Goal: Task Accomplishment & Management: Manage account settings

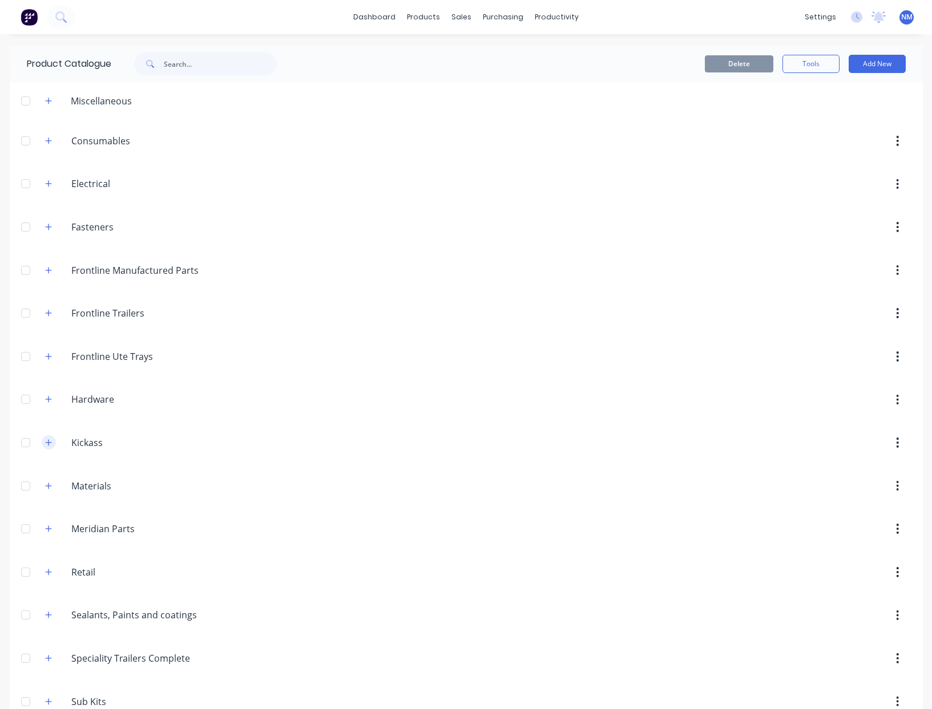
click at [45, 443] on icon "button" at bounding box center [48, 443] width 7 height 8
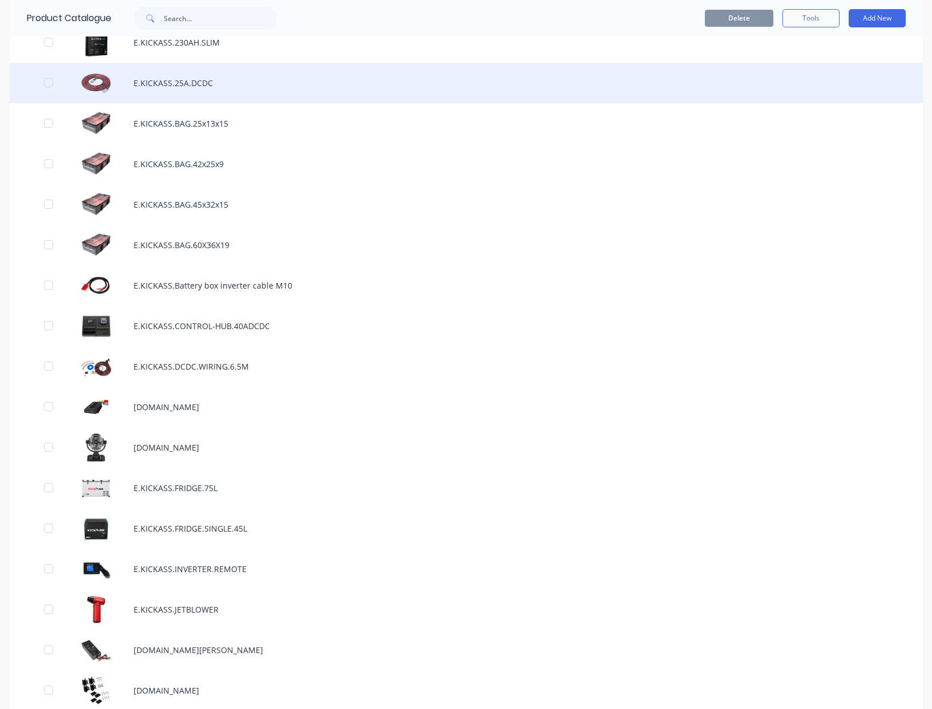
scroll to position [1744, 0]
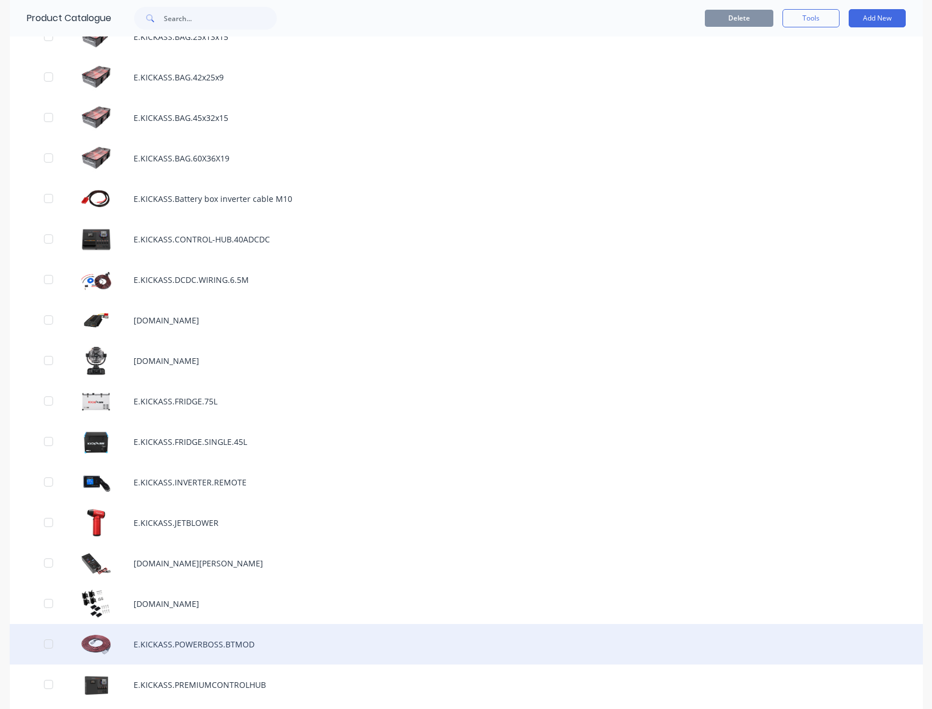
click at [230, 645] on div "E.KICKASS.POWERBOSS.BTMOD" at bounding box center [466, 644] width 913 height 41
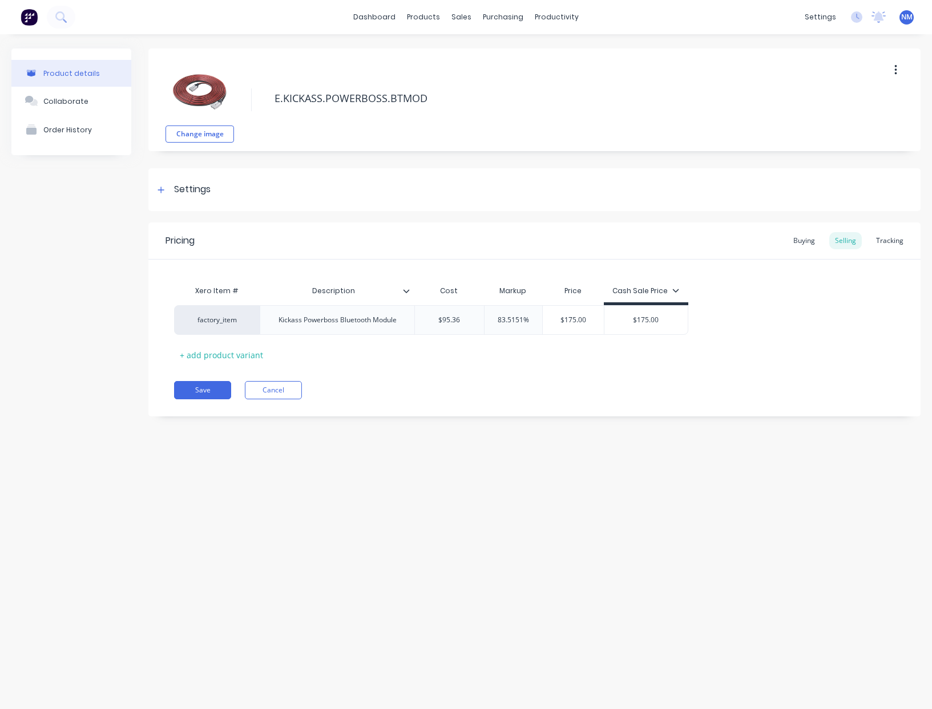
click at [897, 63] on button "button" at bounding box center [895, 70] width 27 height 21
click at [849, 107] on div "Duplicate" at bounding box center [855, 100] width 88 height 17
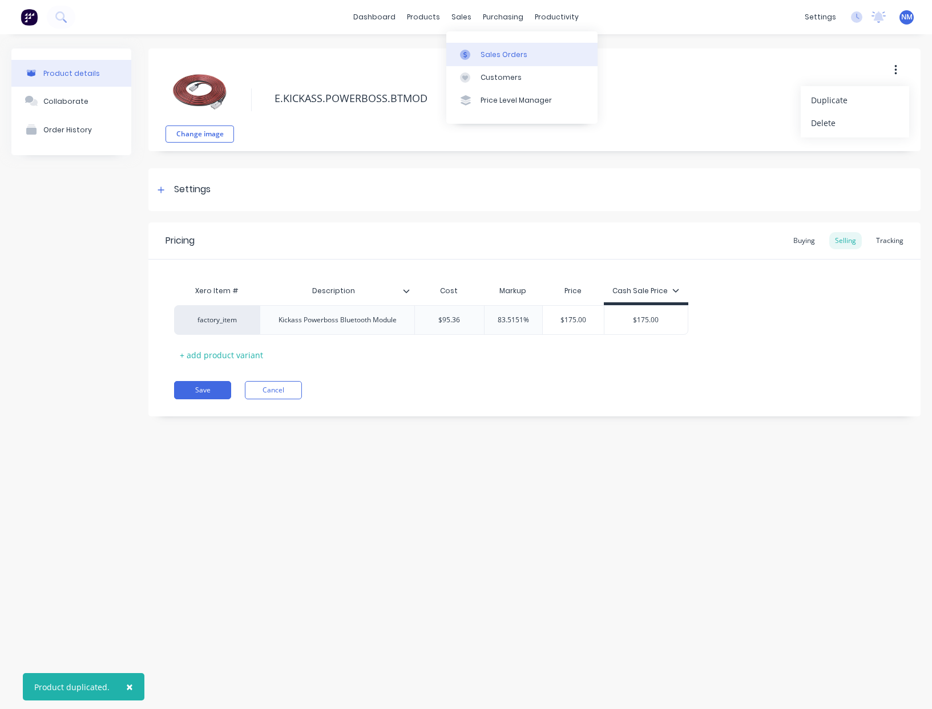
click at [495, 50] on div "Sales Orders" at bounding box center [503, 55] width 47 height 10
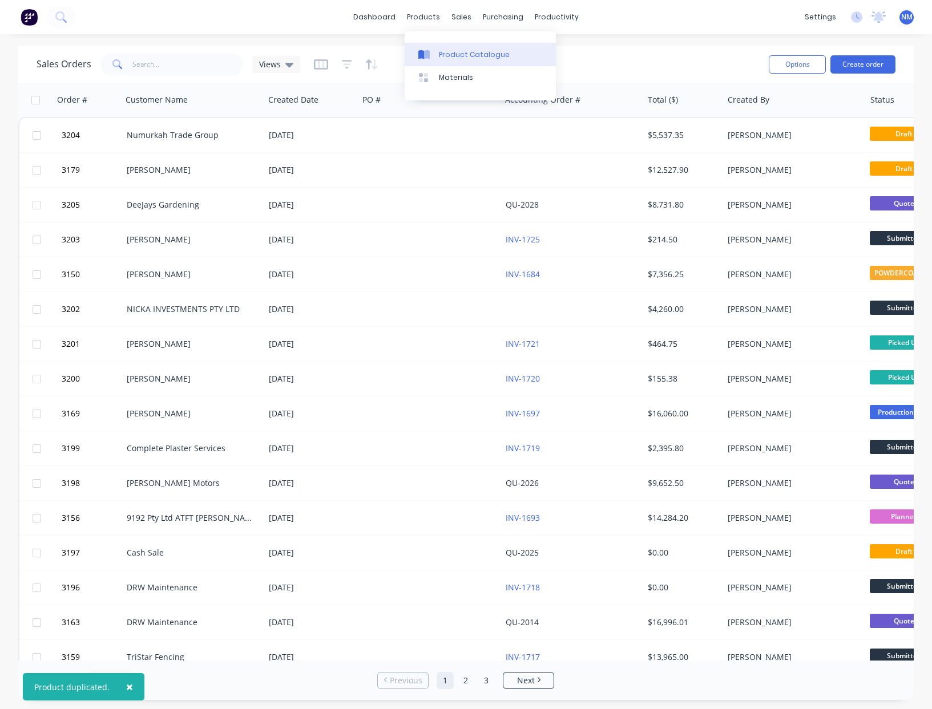
click at [458, 50] on div "Product Catalogue" at bounding box center [474, 55] width 71 height 10
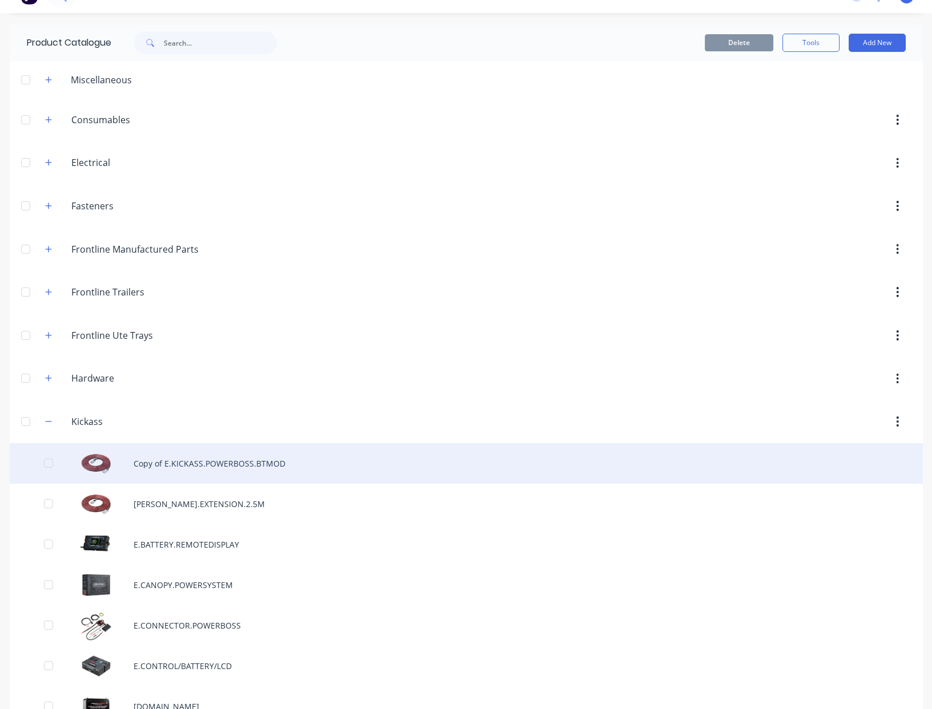
scroll to position [23, 0]
click at [207, 461] on div "Copy of E.KICKASS.POWERBOSS.BTMOD" at bounding box center [466, 462] width 913 height 41
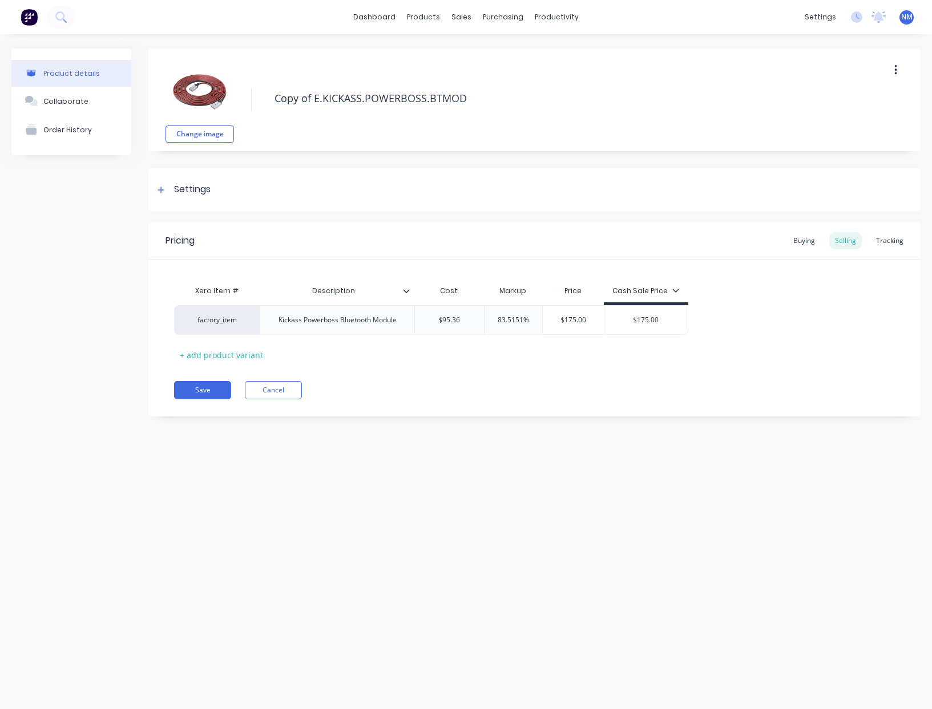
drag, startPoint x: 314, startPoint y: 99, endPoint x: 262, endPoint y: 94, distance: 52.2
click at [262, 94] on div "Change image Copy of E.KICKASS.POWERBOSS.BTMOD" at bounding box center [534, 99] width 772 height 103
type textarea "x"
type textarea "E.KICKASS.POWERBOSS.BTMOD"
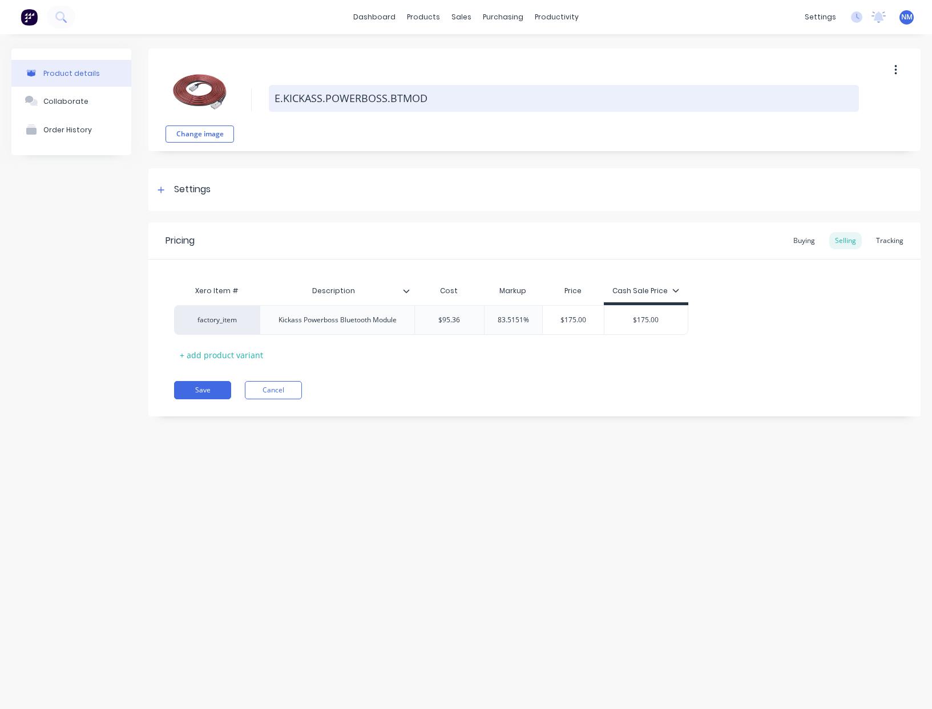
drag, startPoint x: 461, startPoint y: 104, endPoint x: 390, endPoint y: 105, distance: 70.7
click at [390, 105] on textarea "E.KICKASS.POWERBOSS.BTMOD" at bounding box center [564, 98] width 590 height 27
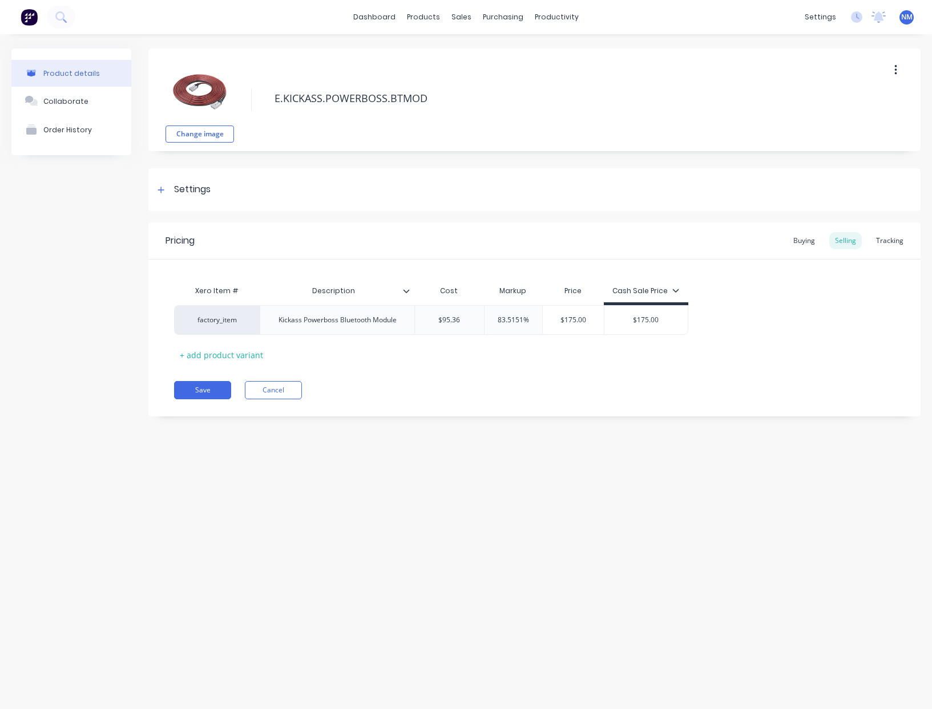
type textarea "x"
type textarea "E.KICKASS.POWERBOSS.W"
type textarea "x"
type textarea "E.KICKASS.POWERBOSS.WI"
type textarea "x"
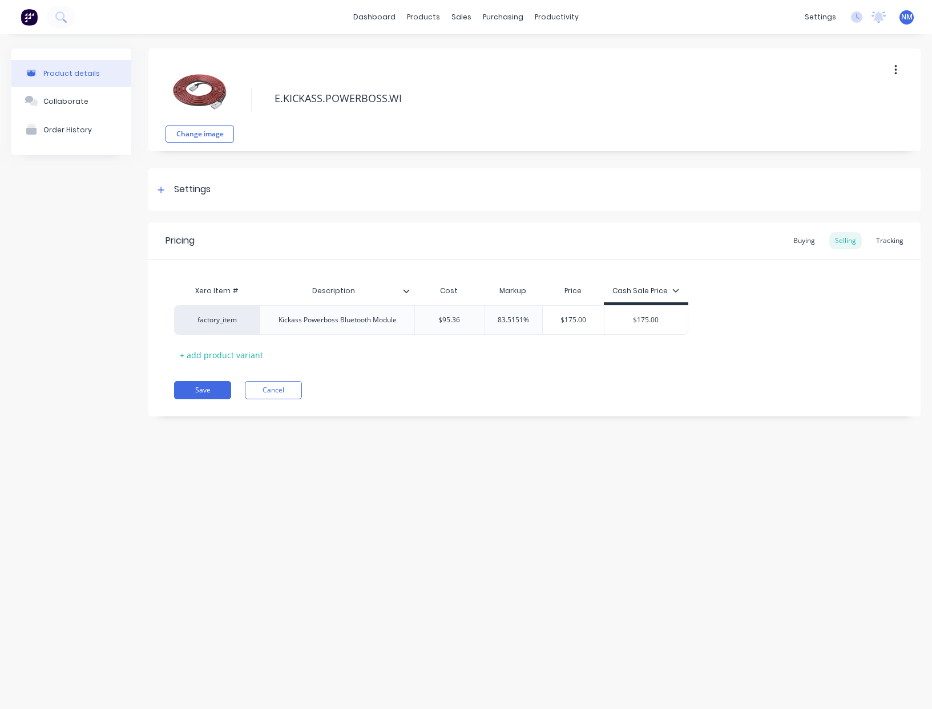
type textarea "E.KICKASS.POWERBOSS.WIR"
type textarea "x"
type textarea "E.KICKASS.POWERBOSS.WIRI"
type textarea "x"
type textarea "E.KICKASS.POWERBOSS.WIRING"
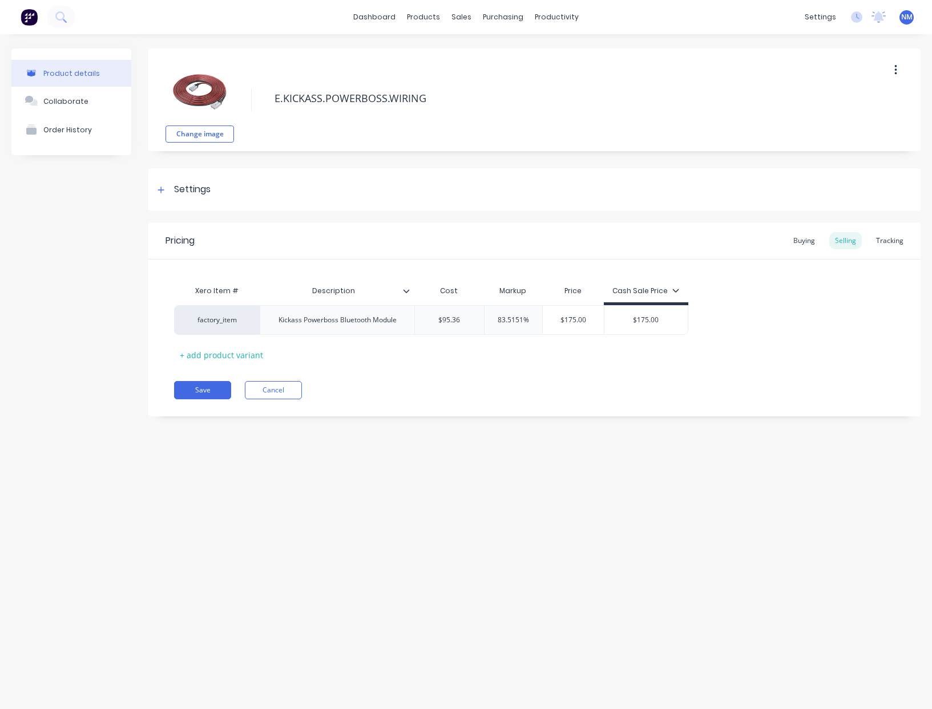
type textarea "x"
type textarea "E.KICKASS.POWERBOSS.WIRING."
type textarea "x"
type textarea "E.KICKASS.POWERBOSS.WIRING.A"
type textarea "x"
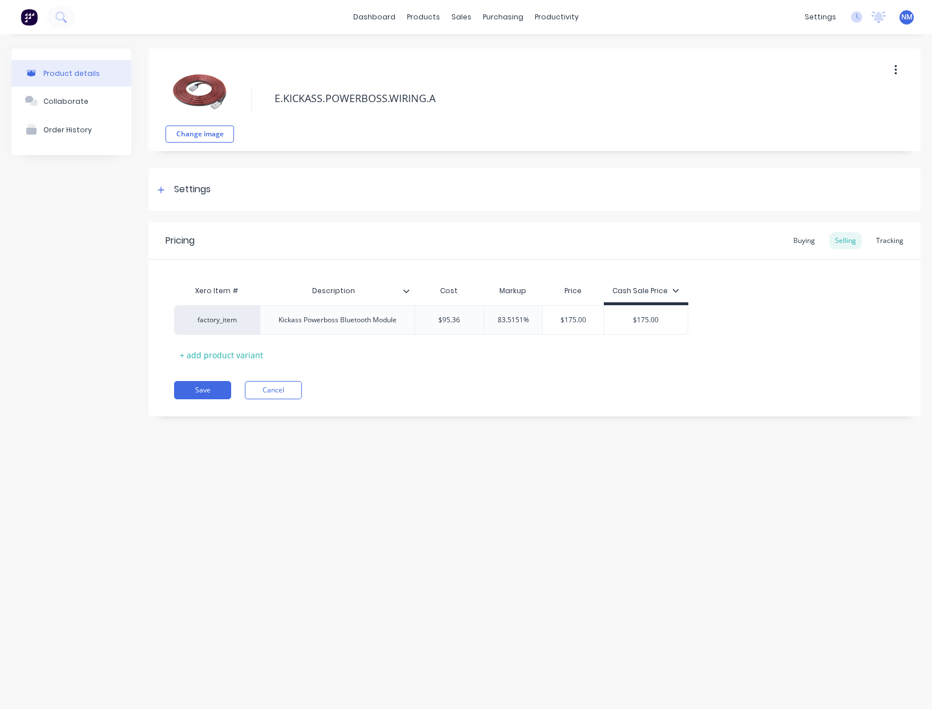
type textarea "[DOMAIN_NAME]"
type textarea "x"
type textarea "E.KICKASS.POWERBOSS.WIRING.ALT"
type textarea "x"
type textarea "E.KICKASS.POWERBOSS.WIRING.ALTE"
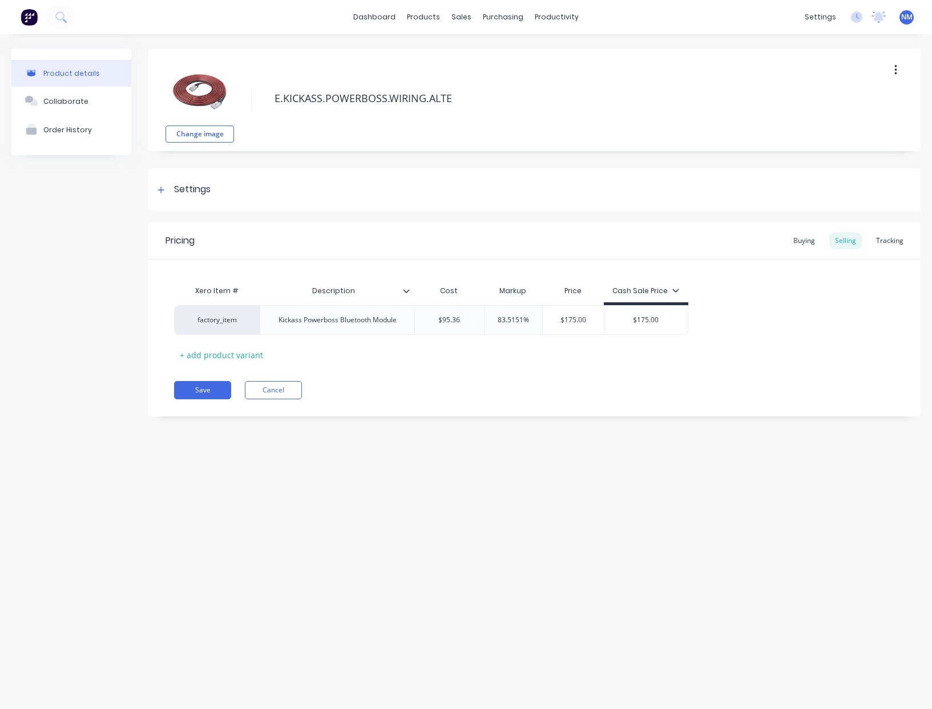
type textarea "x"
type textarea "E.KICKASS.POWERBOSS.WIRING.ALTER"
type textarea "x"
type textarea "E.KICKASS.POWERBOSS.WIRING.ALTERN"
type textarea "x"
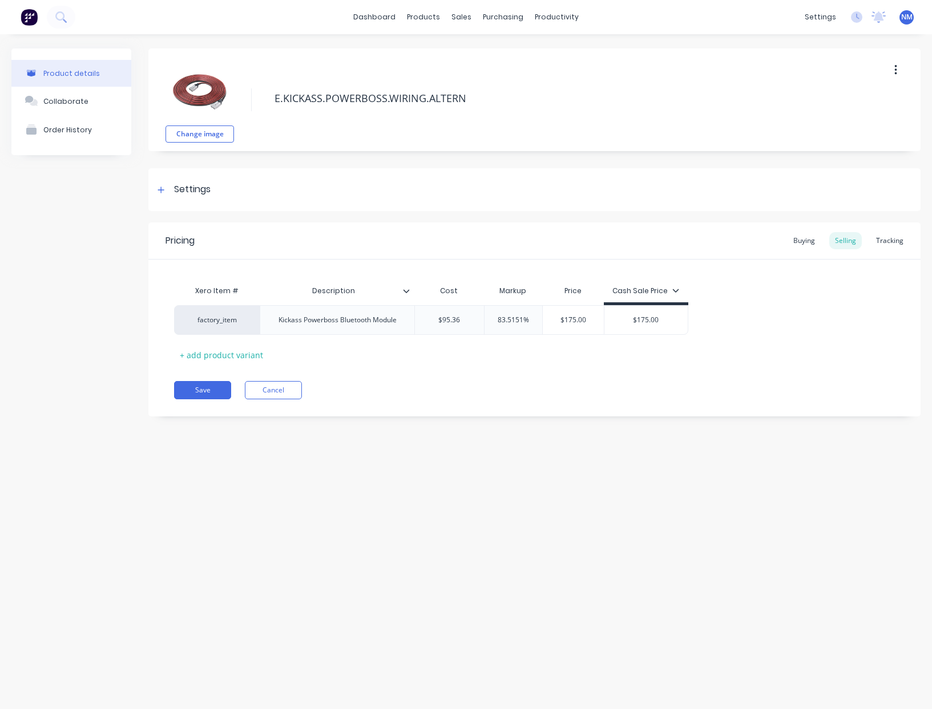
type textarea "E.KICKASS.POWERBOSS.WIRING.ALTERNA"
type textarea "x"
type textarea "E.KICKASS.POWERBOSS.WIRING.ALTERNAT"
type textarea "x"
type textarea "E.KICKASS.POWERBOSS.WIRING.ALTERNATO"
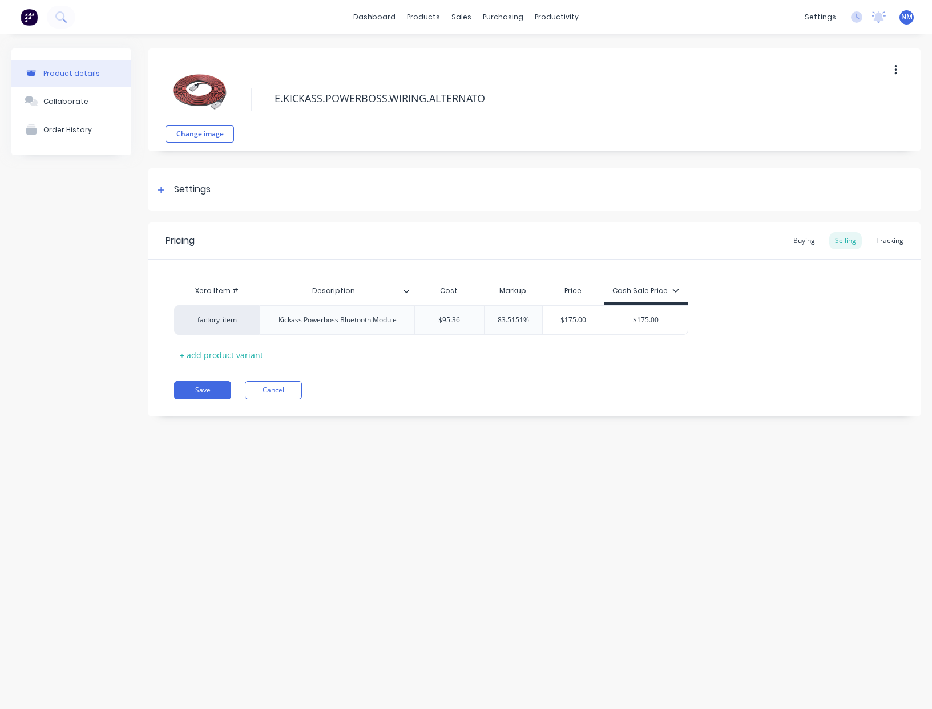
type textarea "x"
type textarea "E.KICKASS.POWERBOSS.WIRING.ALTERNATOR"
type textarea "x"
type textarea "E.KICKASS.POWERBOSS.WIRING.ALTERNATOR."
type textarea "x"
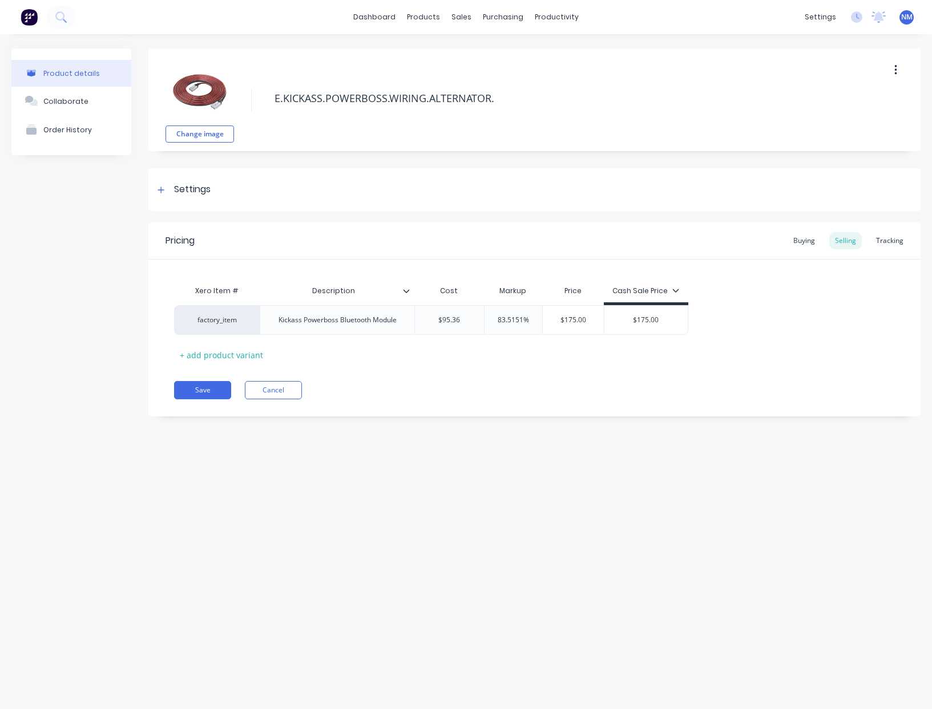
type textarea "E.KICKASS.POWERBOSS.WIRING.ALTERNATOR.8"
type textarea "x"
type textarea "E.KICKASS.POWERBOSS.WIRING.ALTERNATOR.8M"
type textarea "x"
type textarea "E.KICKASS.POWERBOSS.WIRING.ALTERNATOR.8M"
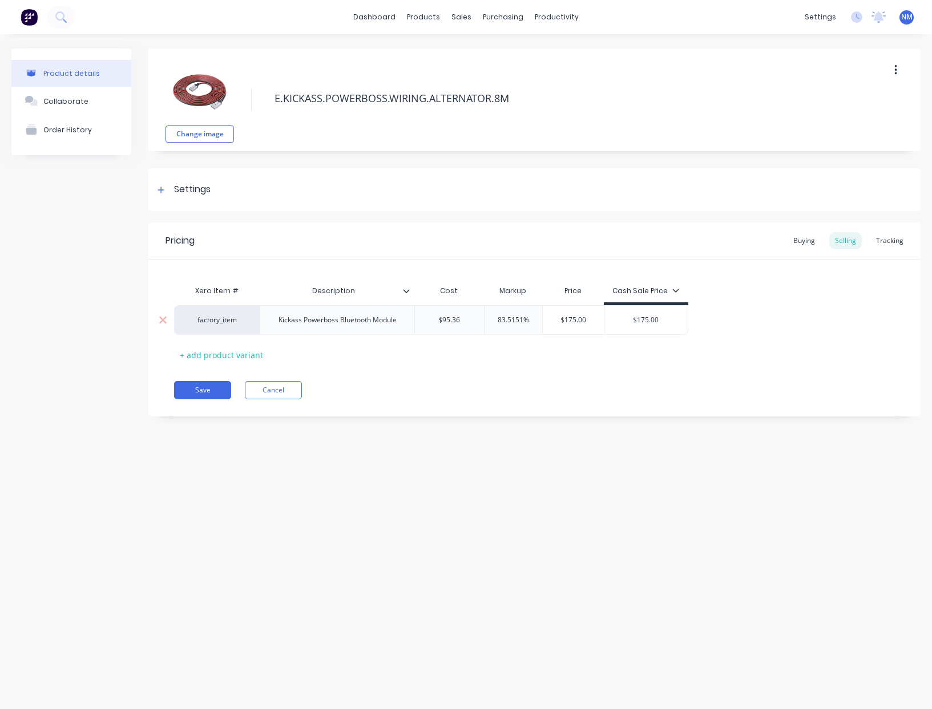
click at [402, 323] on div "Kickass Powerboss Bluetooth Module" at bounding box center [337, 320] width 136 height 15
drag, startPoint x: 401, startPoint y: 323, endPoint x: 225, endPoint y: 313, distance: 176.0
click at [225, 313] on div "factory_item Kickass Powerboss Bluetooth Module $95.36 83.5151% $175.00 $175.00" at bounding box center [431, 320] width 514 height 30
type textarea "x"
type input "$95.36"
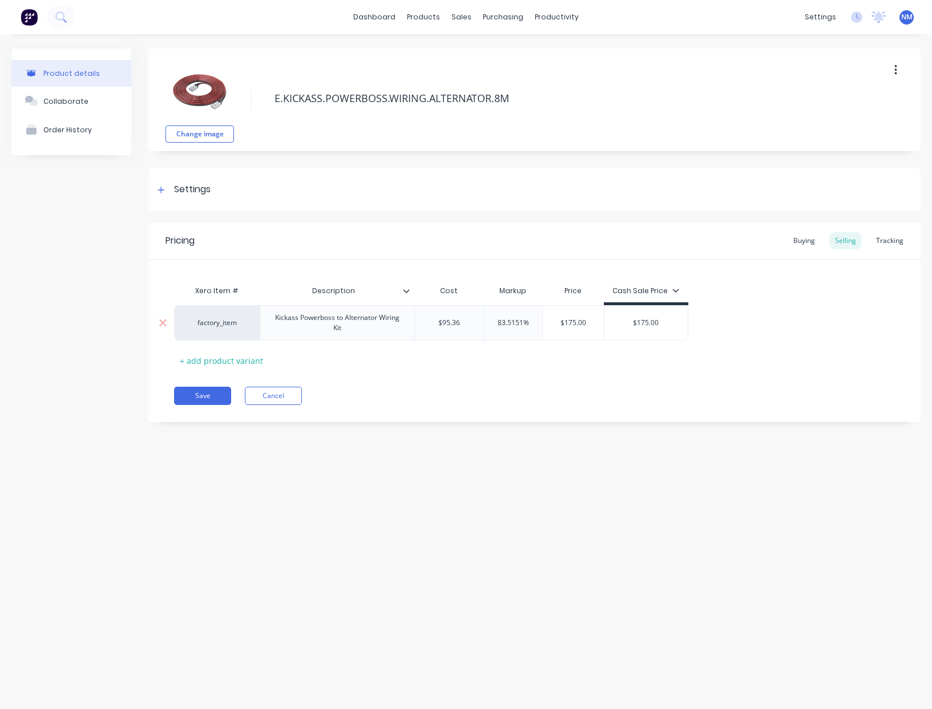
drag, startPoint x: 463, startPoint y: 324, endPoint x: 273, endPoint y: 313, distance: 189.7
click at [318, 311] on div "factory_item Kickass Powerboss to Alternator Wiring Kit $95.36 $95.36 83.5151% …" at bounding box center [431, 322] width 514 height 35
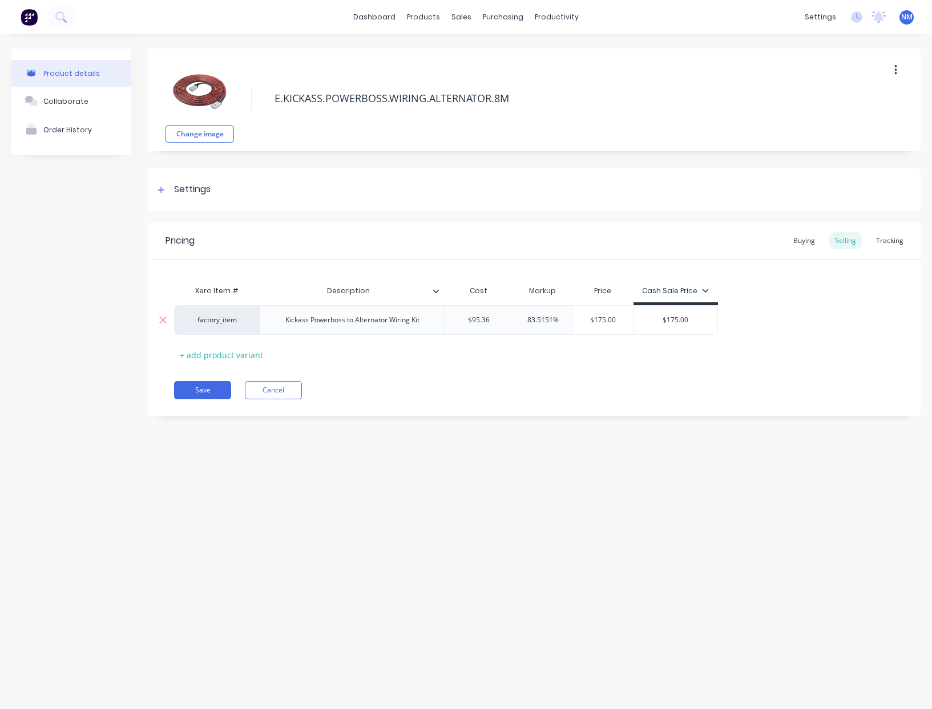
drag, startPoint x: 492, startPoint y: 321, endPoint x: 335, endPoint y: 314, distance: 157.0
click at [386, 315] on div "factory_item Kickass Powerboss to Alternator Wiring Kit $95.36 $95.36 83.5151% …" at bounding box center [446, 320] width 544 height 30
type textarea "x"
type input "1"
type textarea "x"
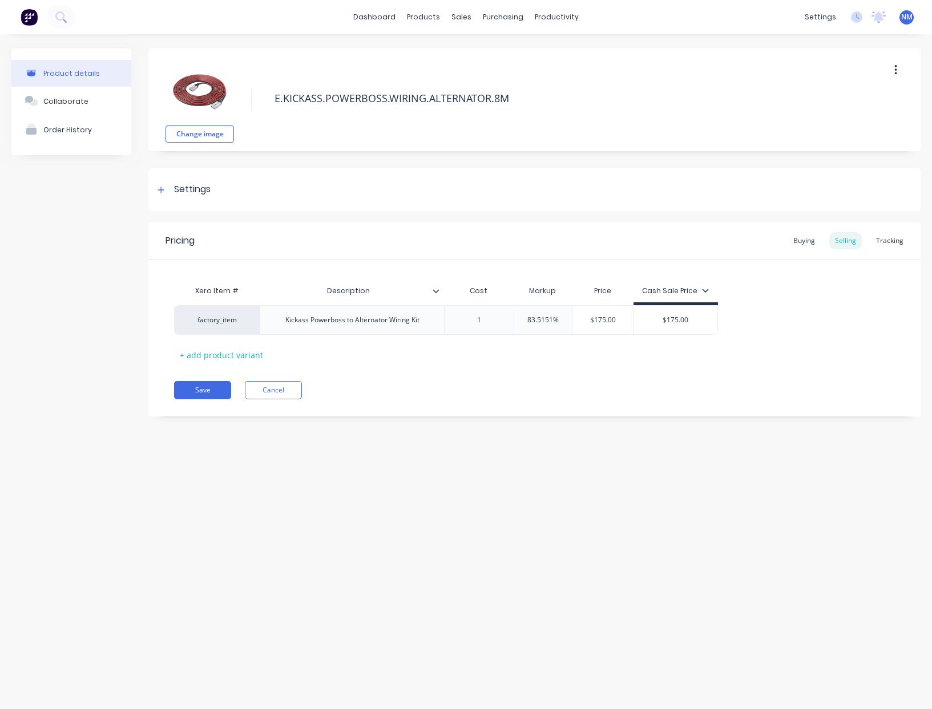
type input "16"
type textarea "x"
type input "162."
type textarea "x"
type input "162.6"
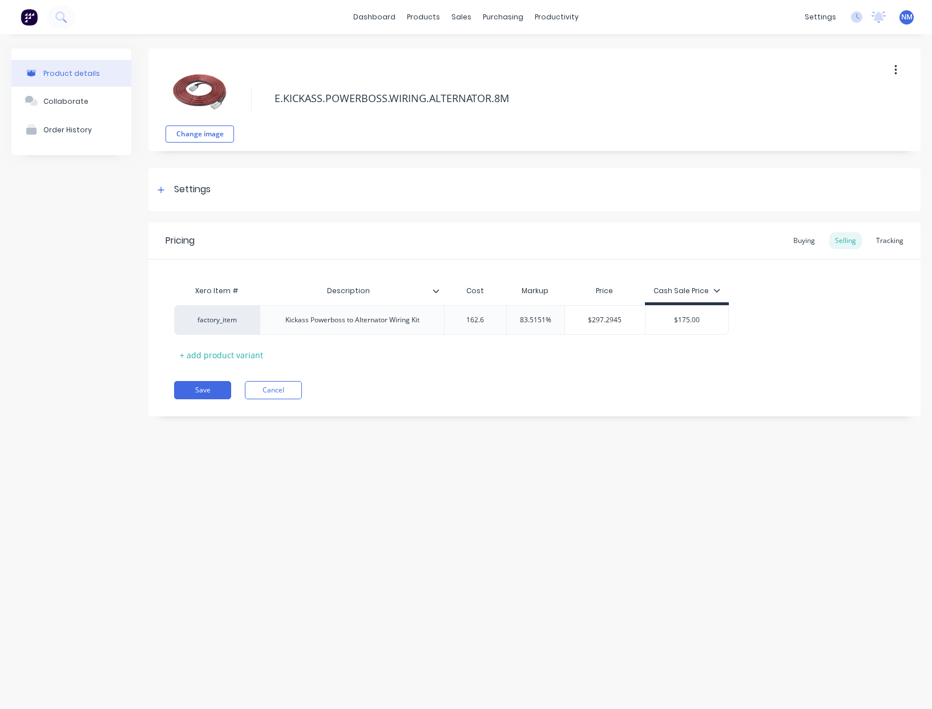
type textarea "x"
type input "162.65"
drag, startPoint x: 566, startPoint y: 319, endPoint x: 414, endPoint y: 307, distance: 153.3
click at [471, 315] on div "factory_item Kickass Powerboss to Alternator Wiring Kit $162.65 162.65 83.5151%…" at bounding box center [457, 320] width 566 height 30
type input "0"
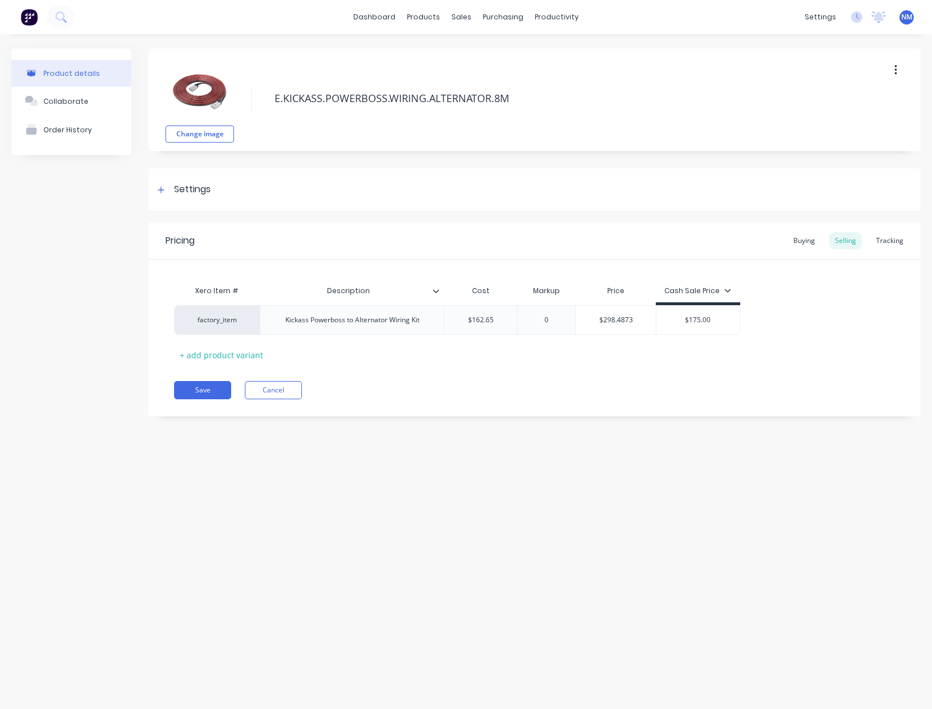
type textarea "x"
type input "0"
click at [801, 245] on div "Buying" at bounding box center [803, 240] width 33 height 17
type input "$95.36"
drag, startPoint x: 490, startPoint y: 318, endPoint x: 412, endPoint y: 307, distance: 79.0
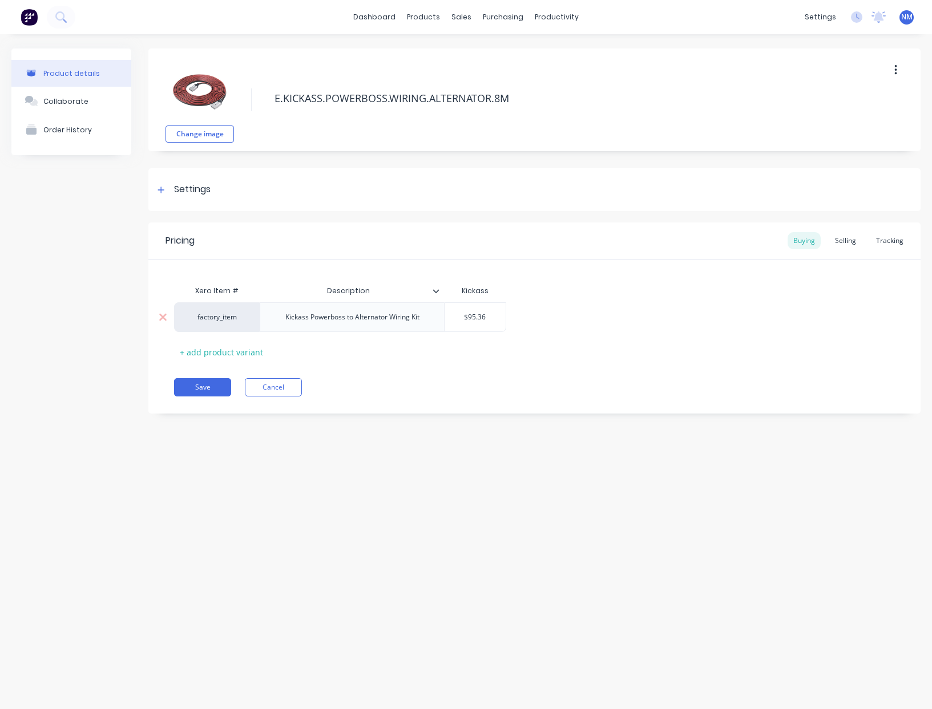
click at [439, 311] on div "factory_item Kickass Powerboss to Alternator Wiring Kit $95.36 $95.36" at bounding box center [340, 317] width 332 height 30
type textarea "x"
type input "1"
type textarea "x"
type input "16"
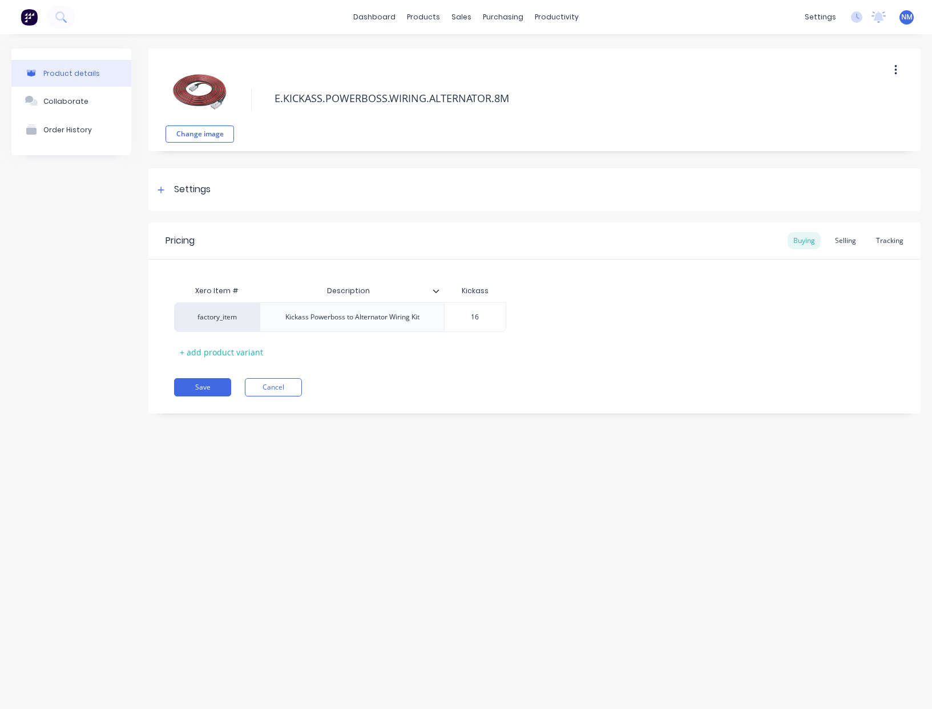
type textarea "x"
type input "162"
type textarea "x"
type input "162."
type textarea "x"
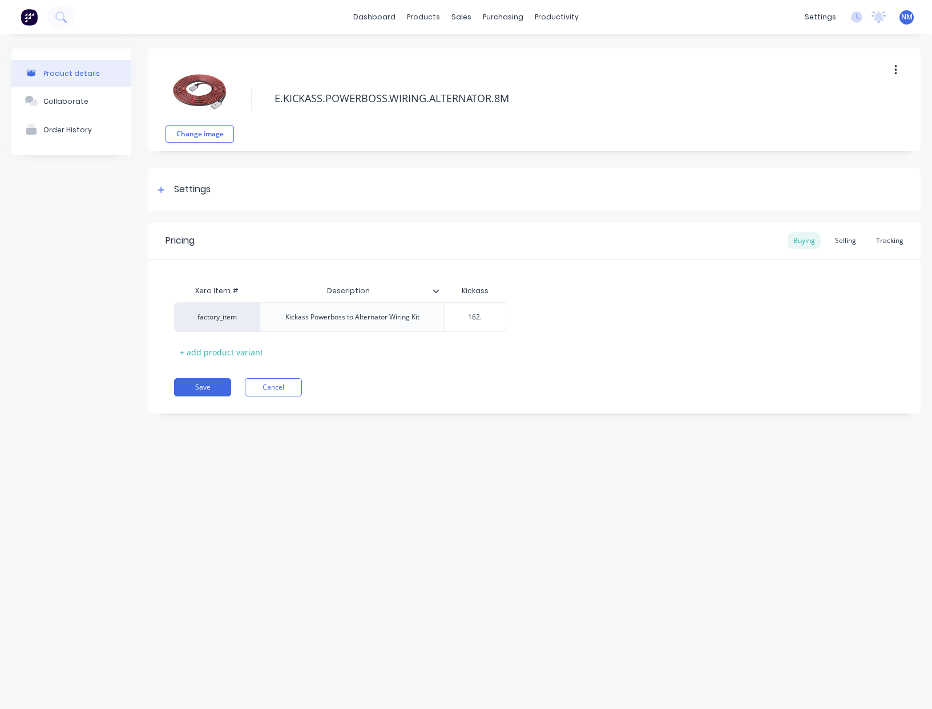
type input "162.6"
type textarea "x"
type input "162.65"
click at [856, 237] on div "Selling" at bounding box center [845, 240] width 33 height 17
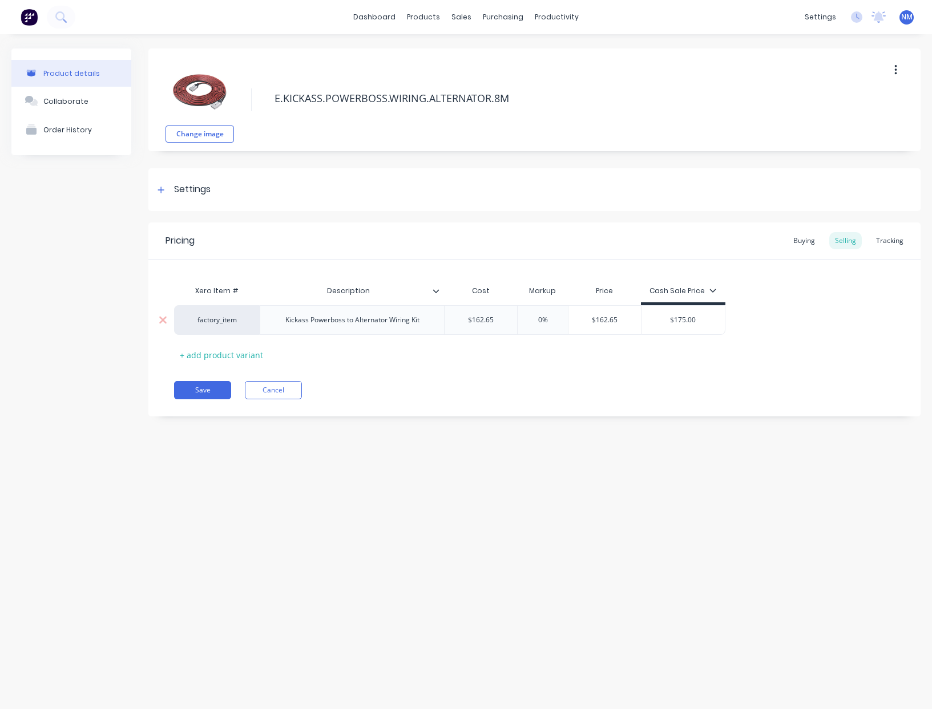
type input "$175.00"
drag, startPoint x: 701, startPoint y: 321, endPoint x: 430, endPoint y: 286, distance: 273.8
click at [520, 294] on div "Xero Item # Description Cost Markup Price Cash Sale Price factory_item Kickass …" at bounding box center [534, 322] width 720 height 84
type textarea "x"
type input "2"
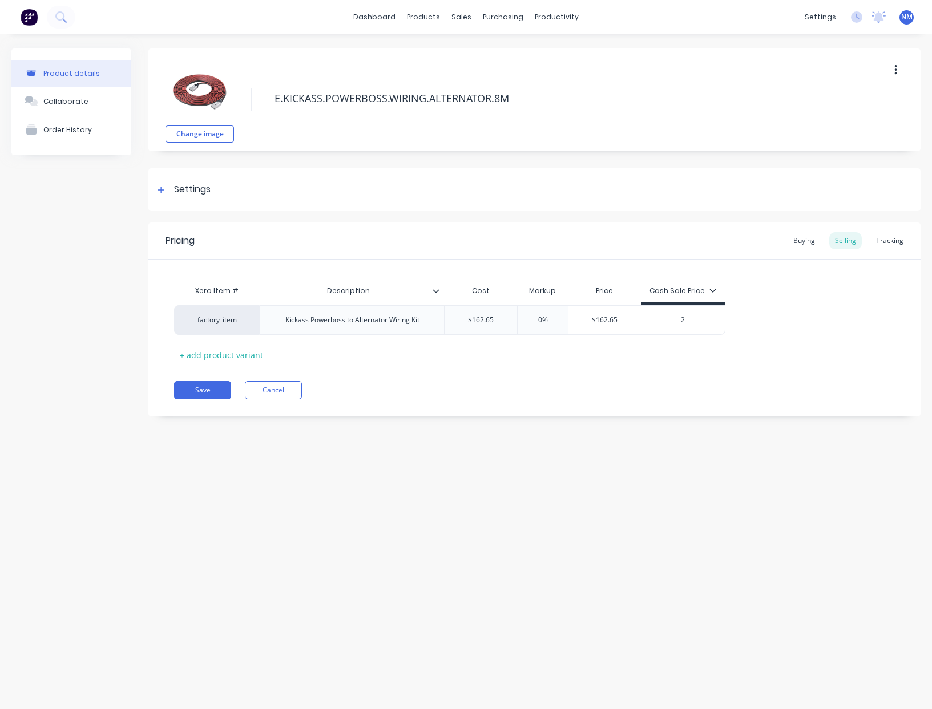
type textarea "x"
type input "29"
type textarea "x"
type input "299"
type textarea "x"
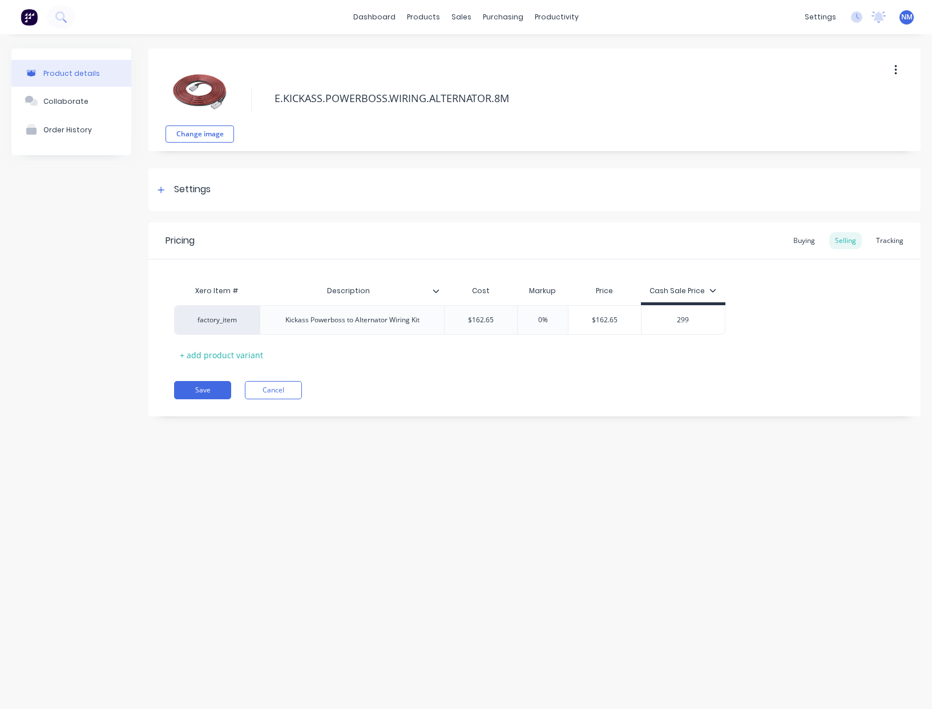
type input "299."
type textarea "x"
type input "299.95"
type textarea "x"
type input "299.95"
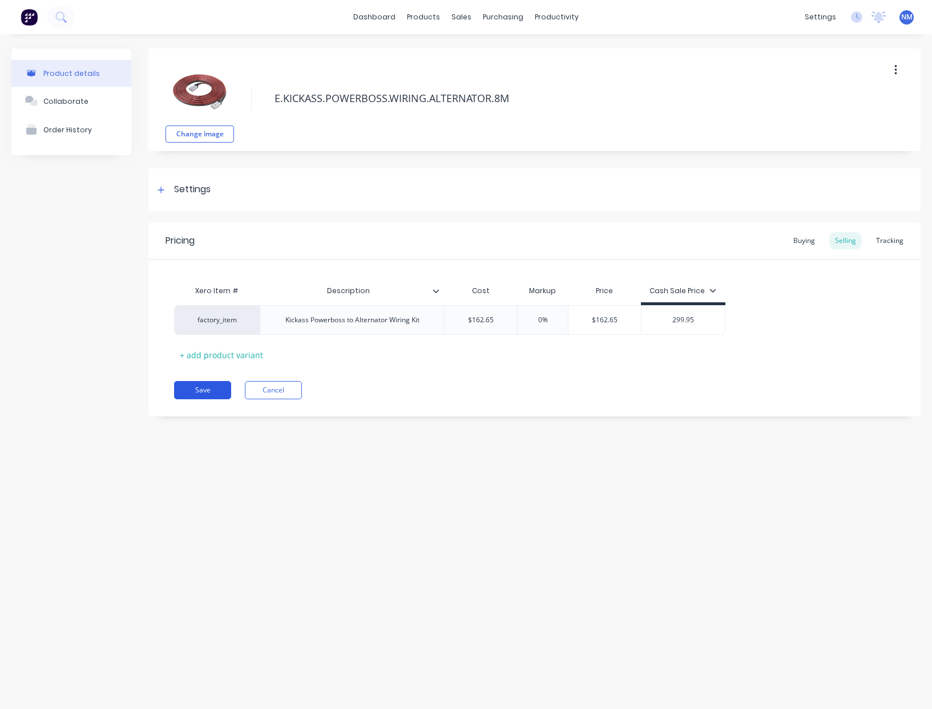
click at [202, 388] on button "Save" at bounding box center [202, 390] width 57 height 18
type textarea "x"
